Goal: Information Seeking & Learning: Learn about a topic

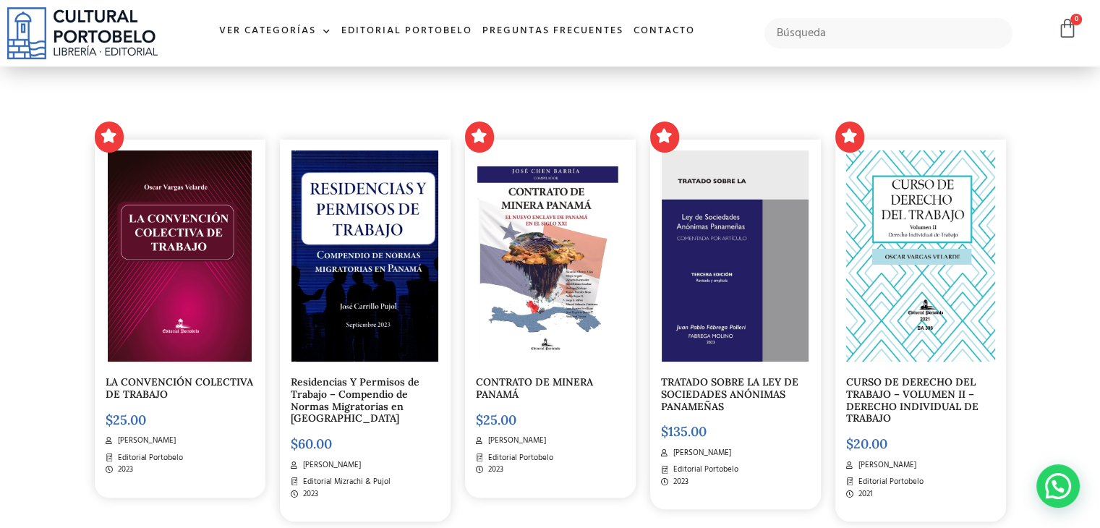
scroll to position [434, 0]
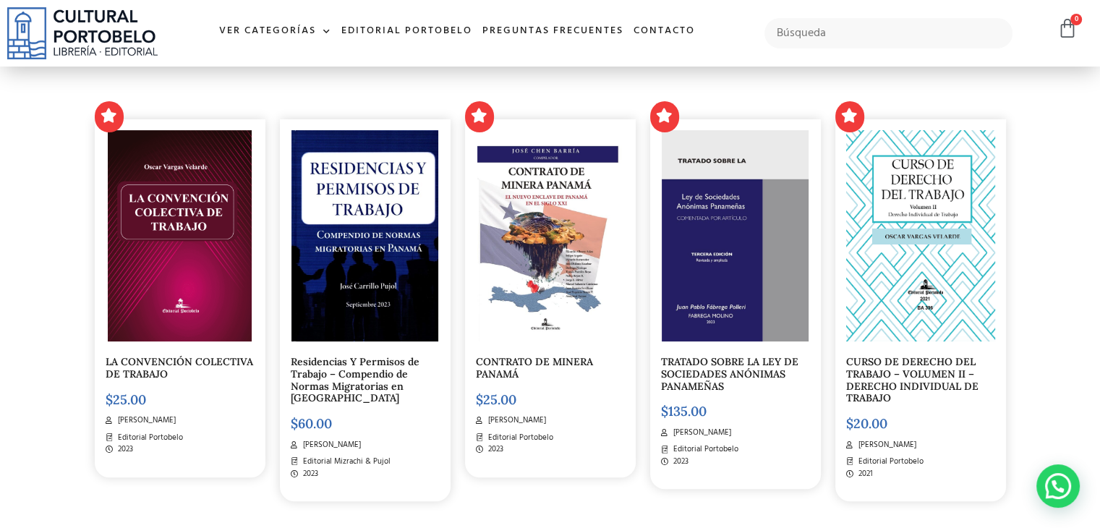
click at [174, 343] on div "LA CONVENCIÓN COLECTIVA DE TRABAJO $ 25.00 Oscar Vargas Velarde Editorial Porto…" at bounding box center [180, 298] width 171 height 358
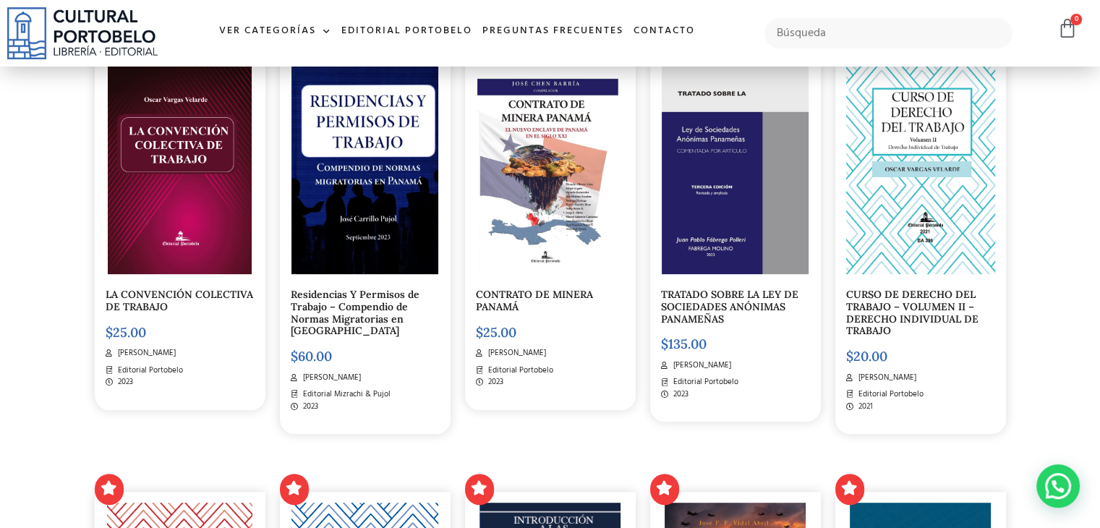
scroll to position [506, 0]
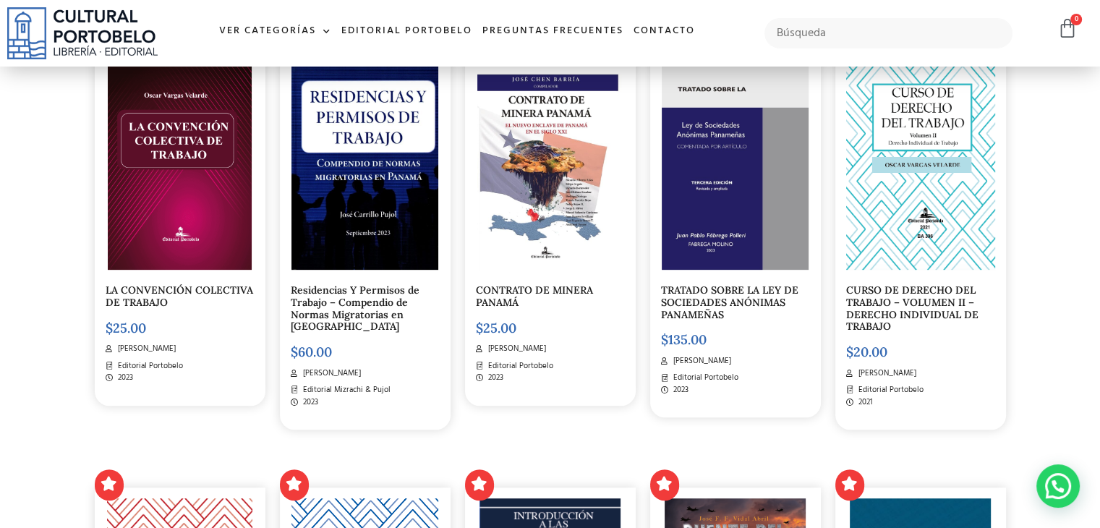
click at [917, 192] on img at bounding box center [920, 164] width 149 height 211
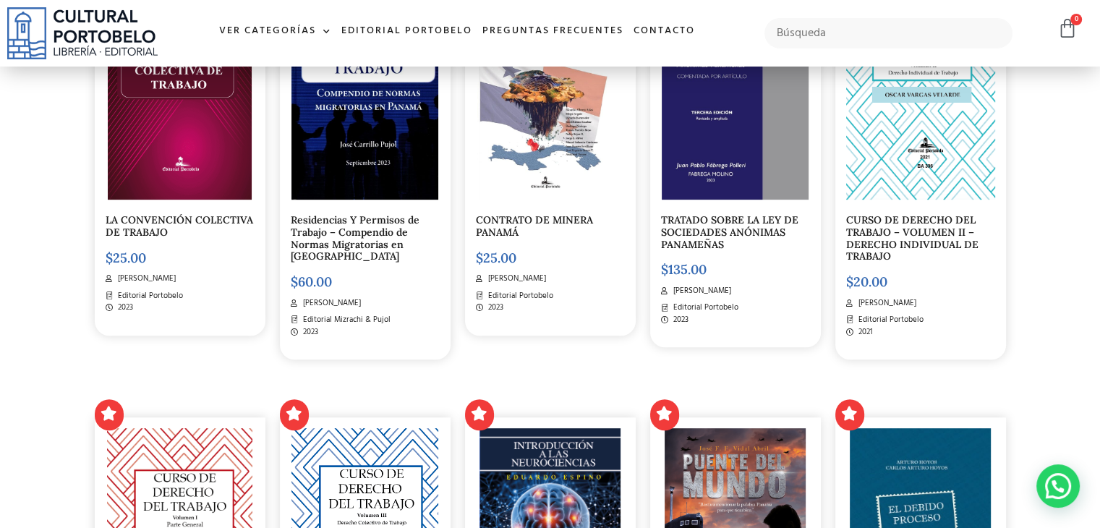
scroll to position [794, 0]
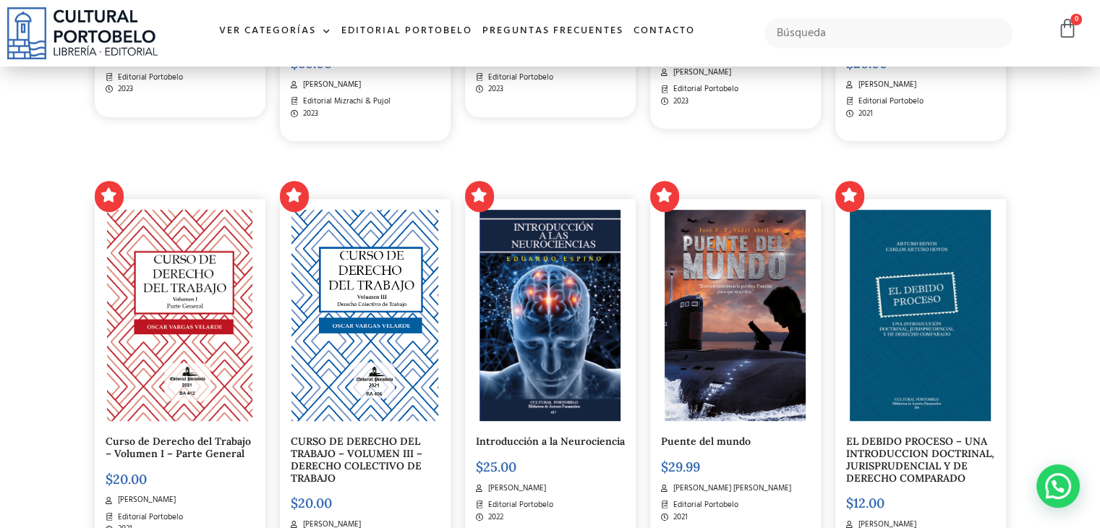
click at [367, 325] on img at bounding box center [364, 315] width 147 height 211
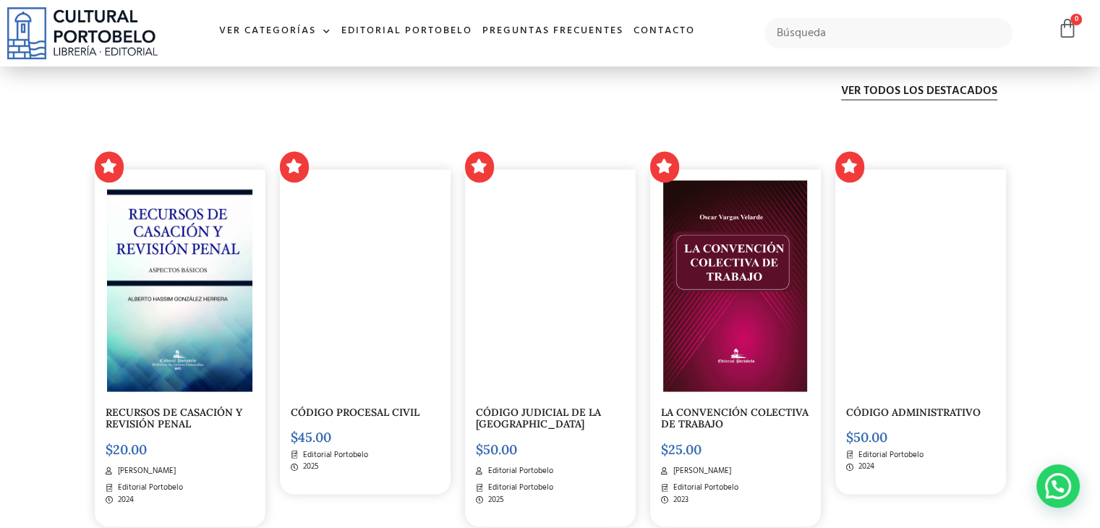
scroll to position [2891, 0]
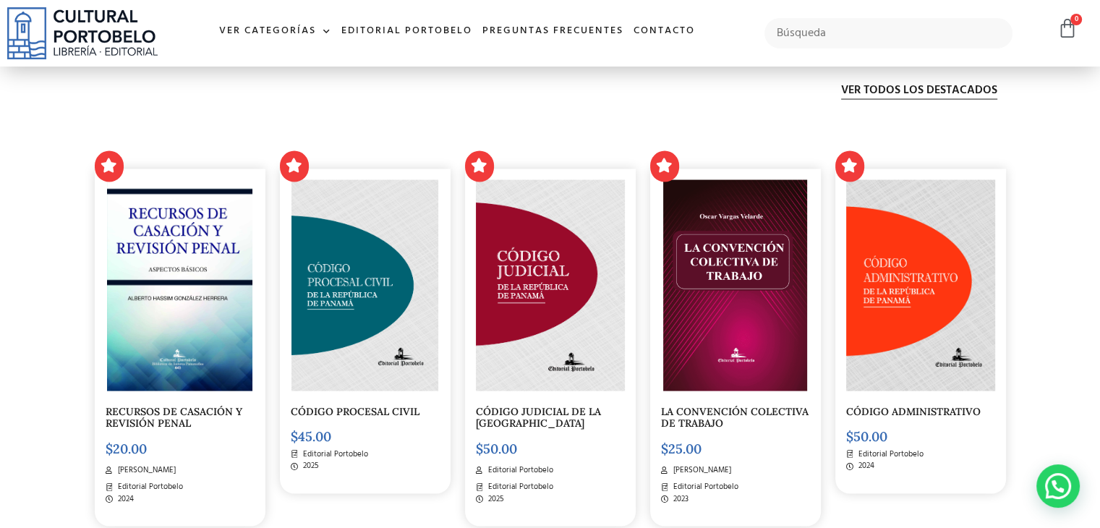
click at [367, 310] on img at bounding box center [364, 285] width 146 height 211
click at [345, 273] on img at bounding box center [364, 285] width 146 height 211
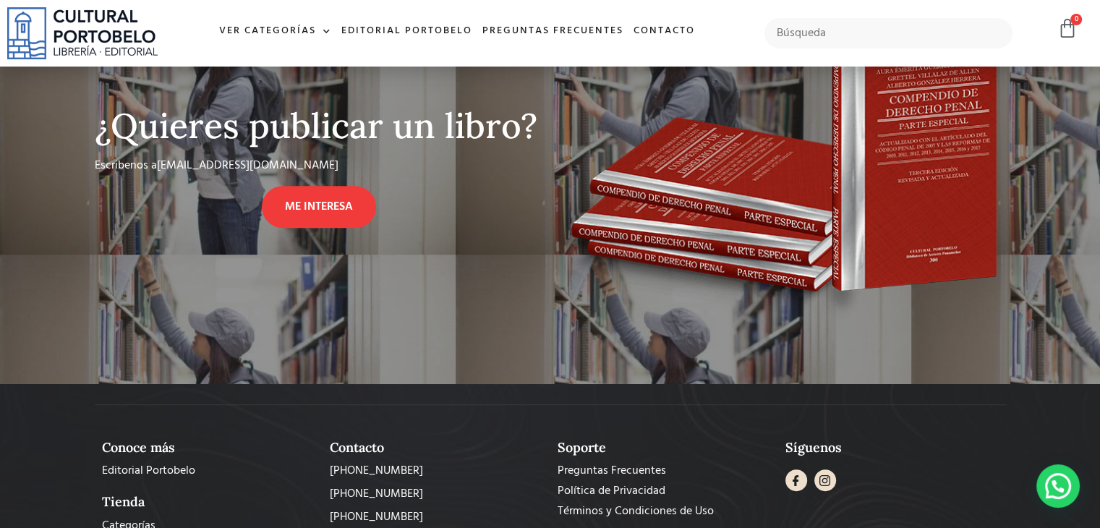
scroll to position [865, 0]
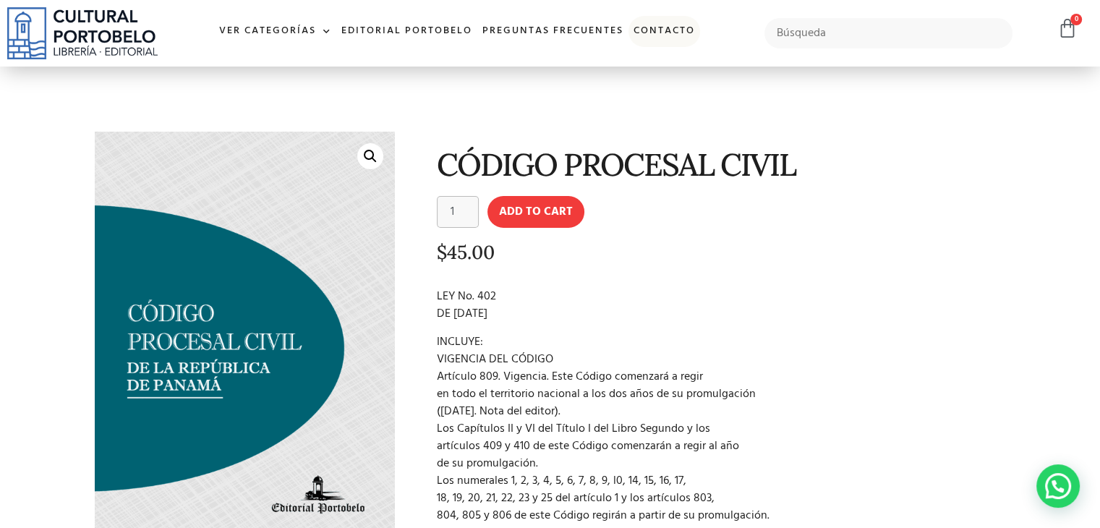
click at [675, 31] on link "Contacto" at bounding box center [665, 31] width 72 height 31
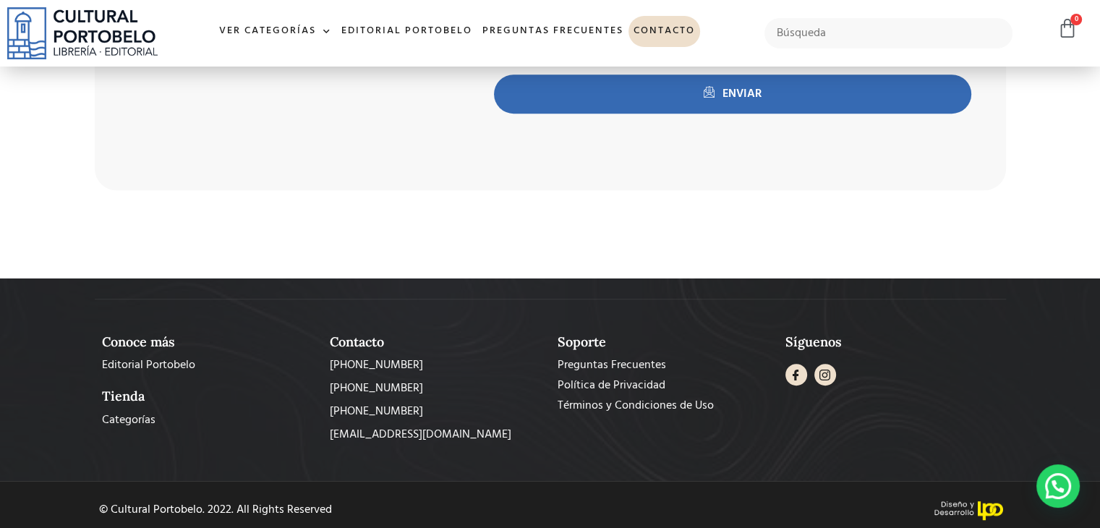
scroll to position [885, 0]
